Goal: Information Seeking & Learning: Learn about a topic

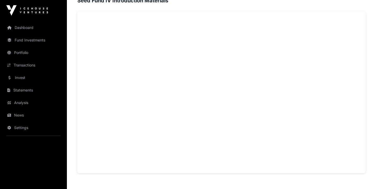
scroll to position [349, 0]
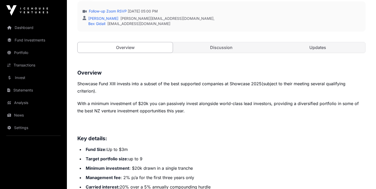
scroll to position [153, 0]
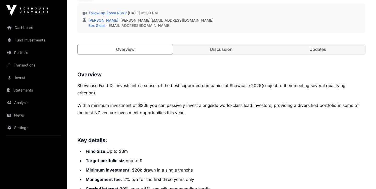
click at [220, 85] on span "Showcase Fund XIII invests into a subset of the best supported companies at Sho…" at bounding box center [169, 85] width 184 height 5
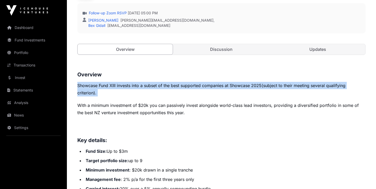
click at [228, 104] on p "With a minimum investment of $20k you can passively invest alongside world-clas…" at bounding box center [221, 109] width 288 height 15
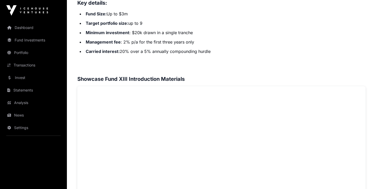
scroll to position [291, 0]
click at [180, 53] on li "Carried interest: 20% over a 5% annually compounding hurdle" at bounding box center [224, 51] width 281 height 7
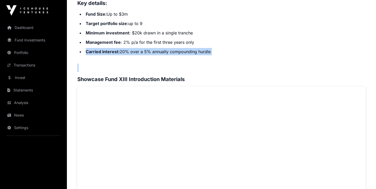
click at [191, 76] on h3 "Showcase Fund XIII Introduction Materials" at bounding box center [221, 79] width 288 height 8
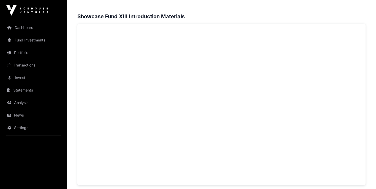
scroll to position [373, 0]
